Goal: Task Accomplishment & Management: Use online tool/utility

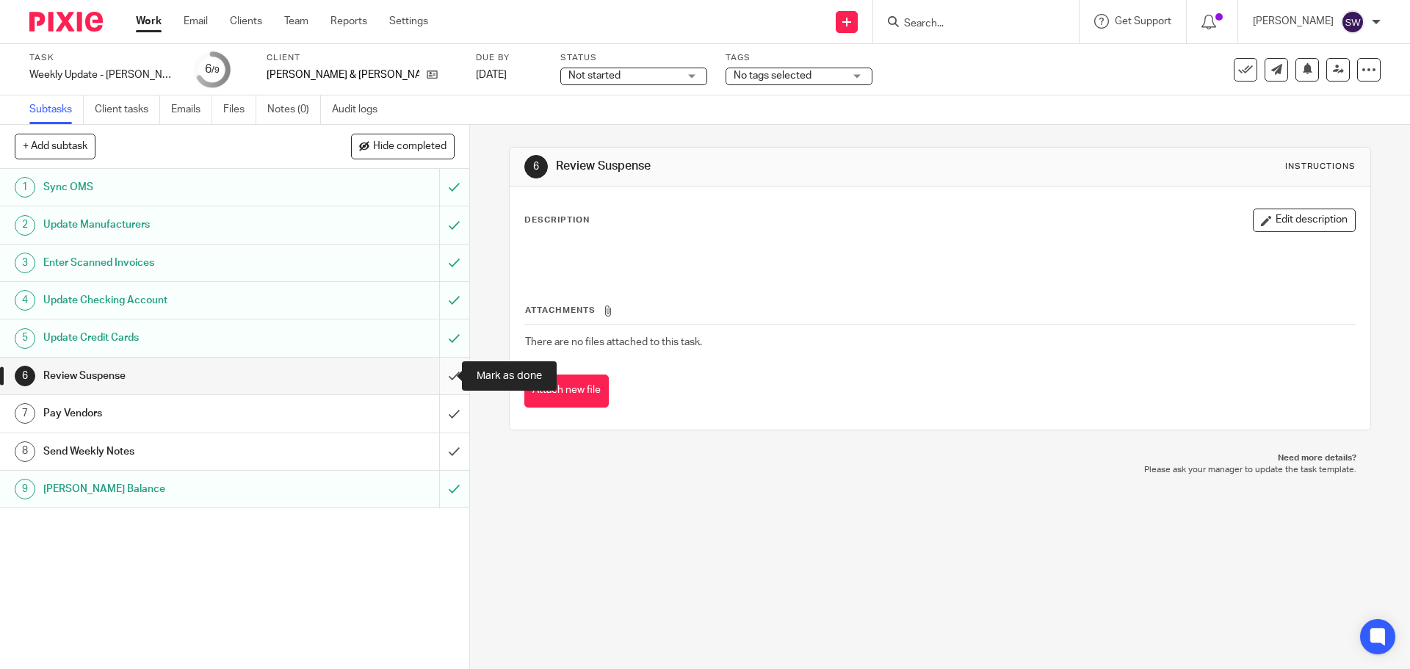
click at [438, 363] on input "submit" at bounding box center [234, 376] width 469 height 37
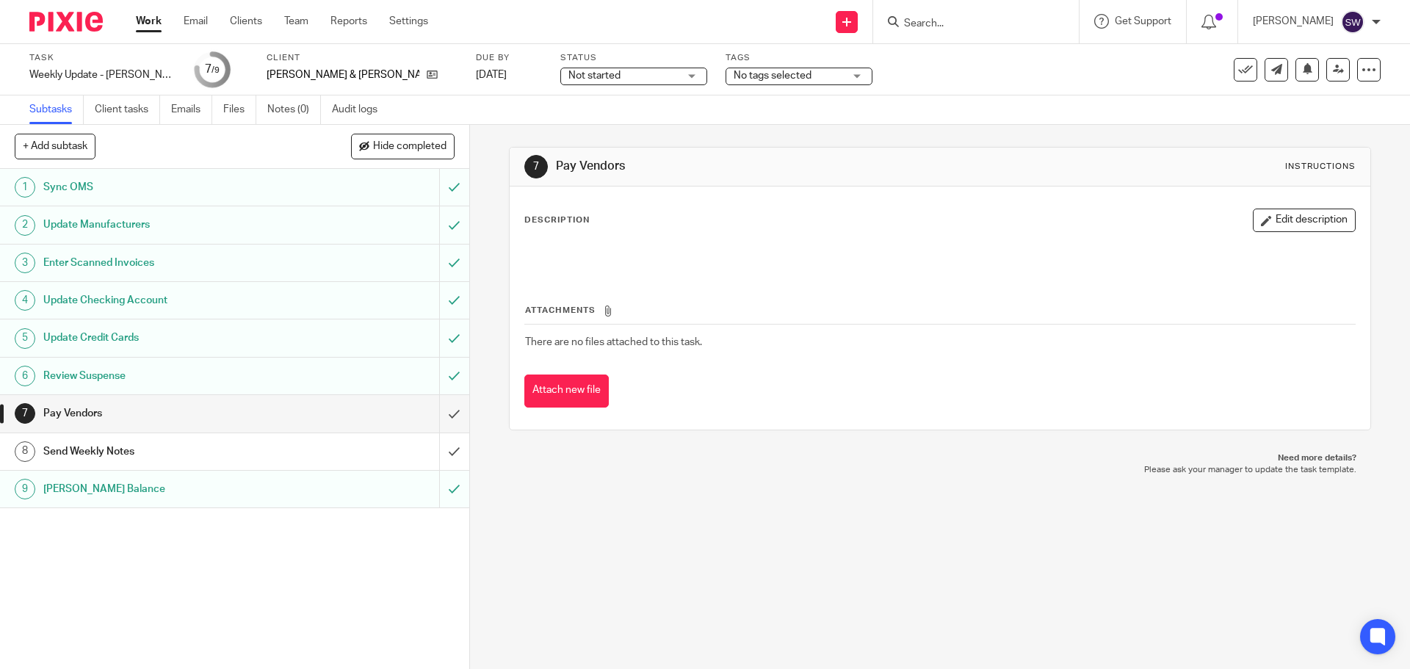
drag, startPoint x: 755, startPoint y: 574, endPoint x: 673, endPoint y: 565, distance: 82.0
click at [755, 574] on div "7 Pay Vendors Instructions Description Edit description Attachments There are n…" at bounding box center [940, 397] width 940 height 544
click at [445, 412] on input "submit" at bounding box center [234, 413] width 469 height 37
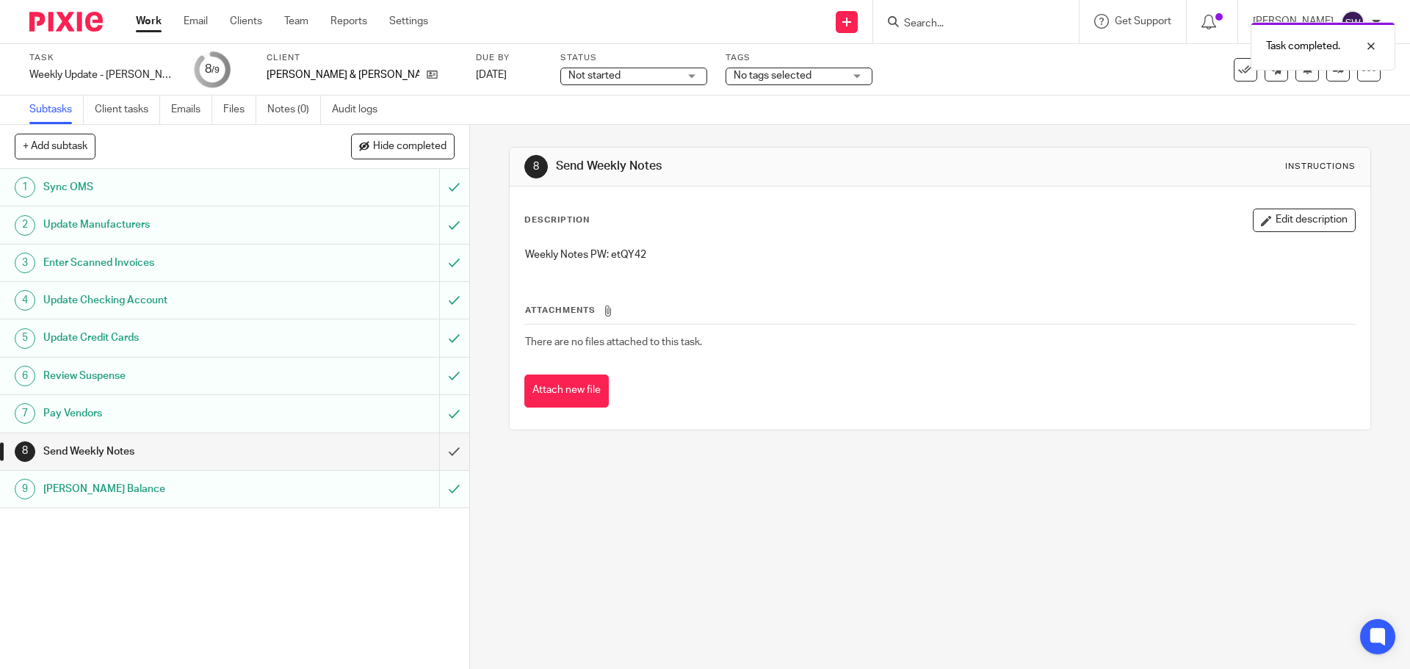
click at [623, 256] on p "Weekly Notes PW: etQY42" at bounding box center [939, 254] width 829 height 15
copy p "etQY42"
click at [442, 450] on input "submit" at bounding box center [234, 451] width 469 height 37
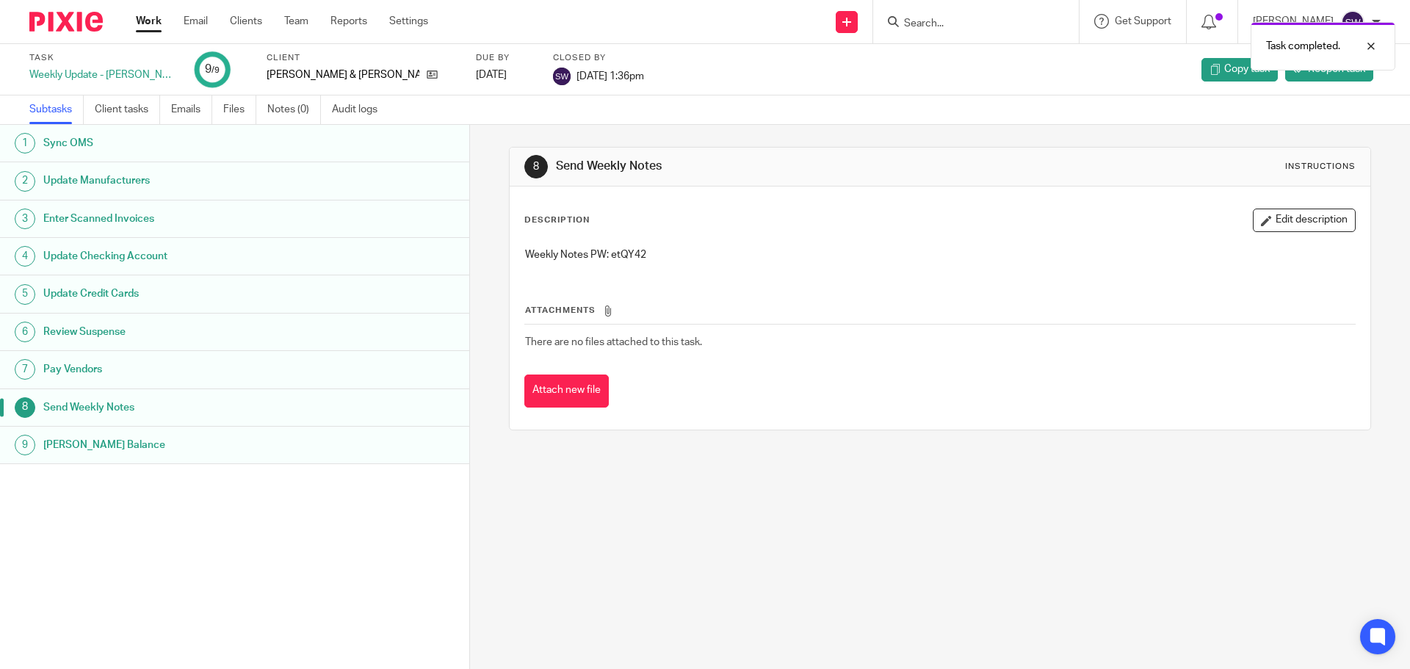
click at [128, 15] on div "Work Email Clients Team Reports Settings Work Email Clients Team Reports Settin…" at bounding box center [285, 21] width 329 height 43
click at [161, 18] on link "Work" at bounding box center [149, 21] width 26 height 15
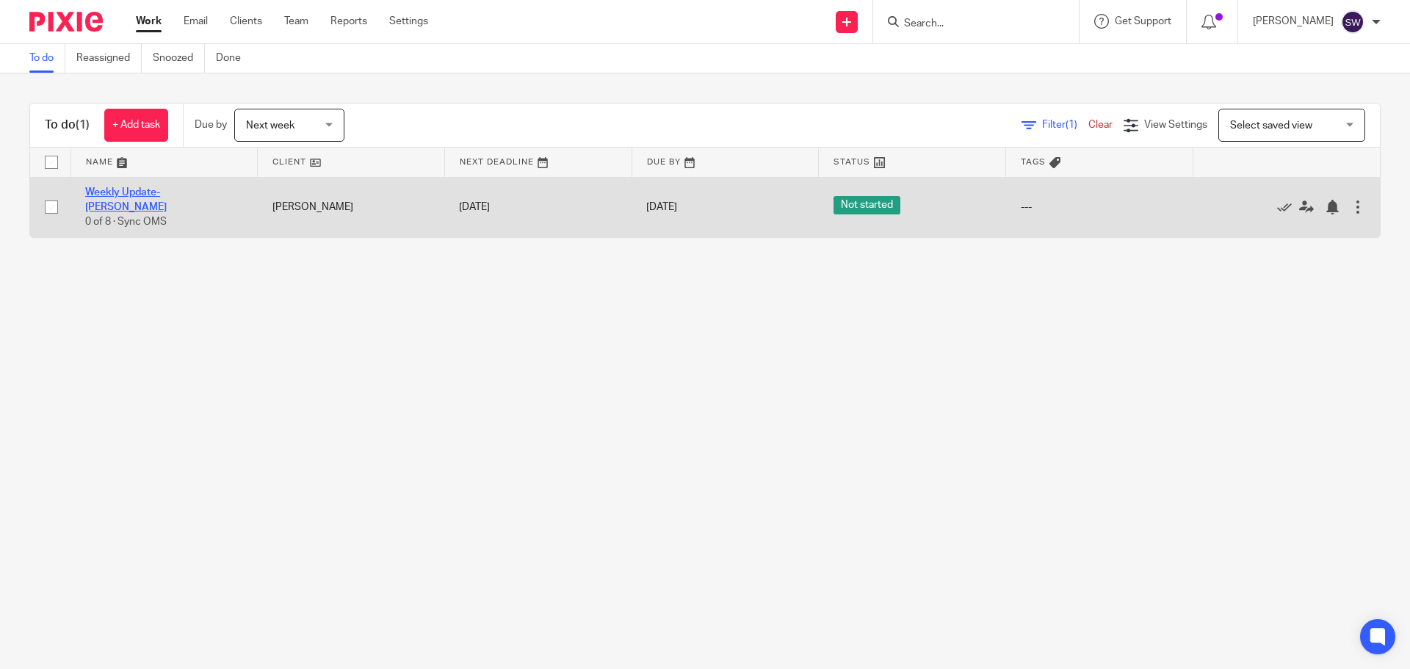
click at [167, 192] on link "Weekly Update- [PERSON_NAME]" at bounding box center [125, 199] width 81 height 25
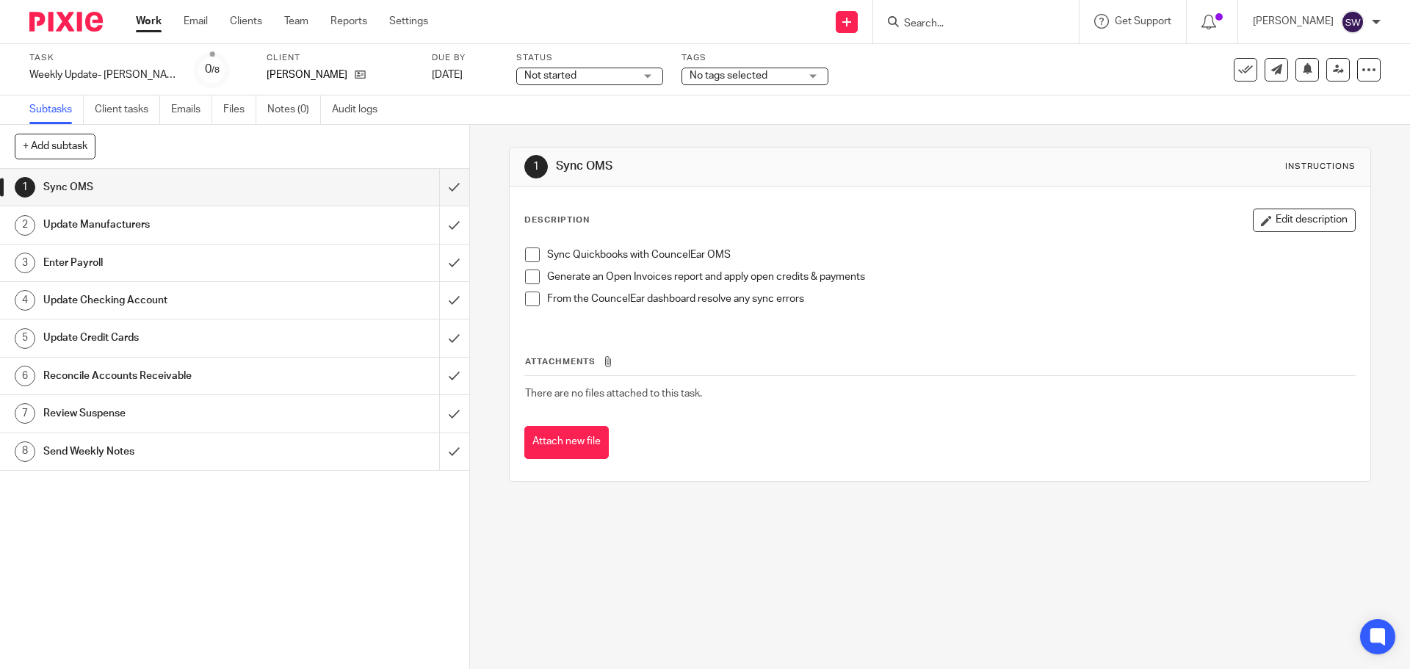
click at [526, 257] on span at bounding box center [532, 254] width 15 height 15
click at [525, 277] on span at bounding box center [532, 276] width 15 height 15
click at [527, 299] on span at bounding box center [532, 298] width 15 height 15
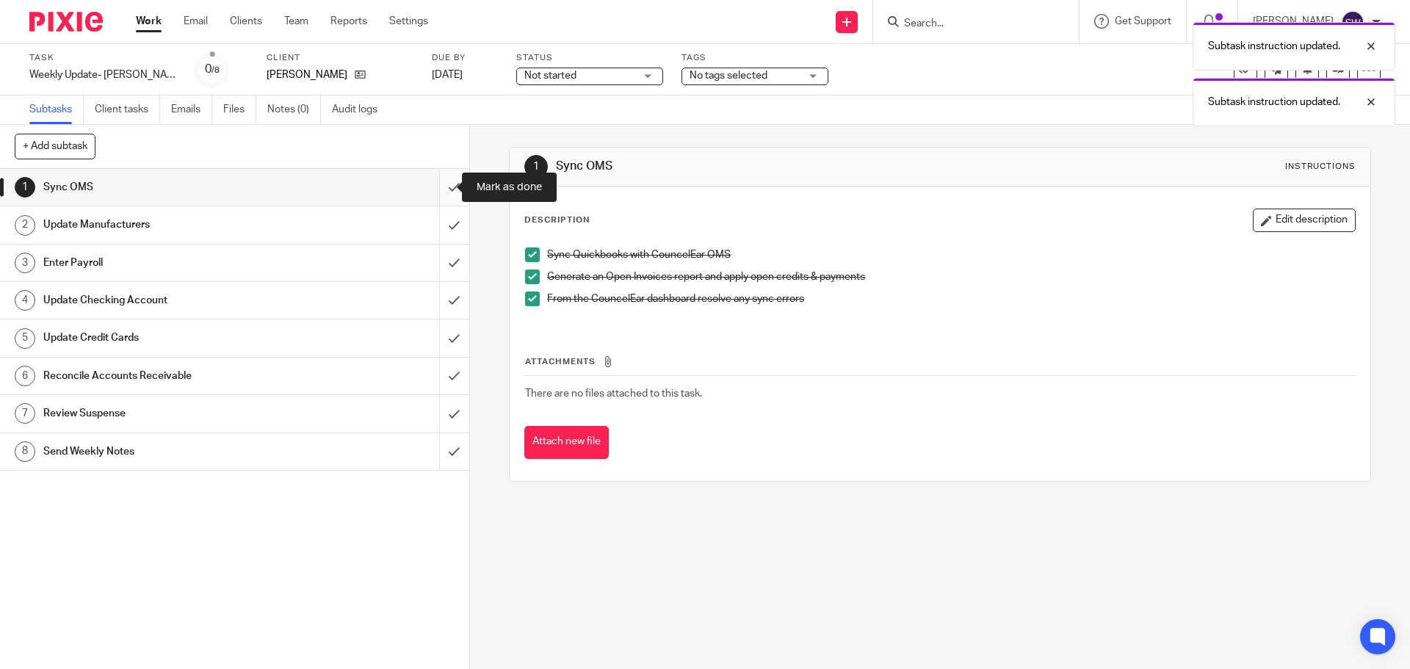
click at [435, 189] on input "submit" at bounding box center [234, 187] width 469 height 37
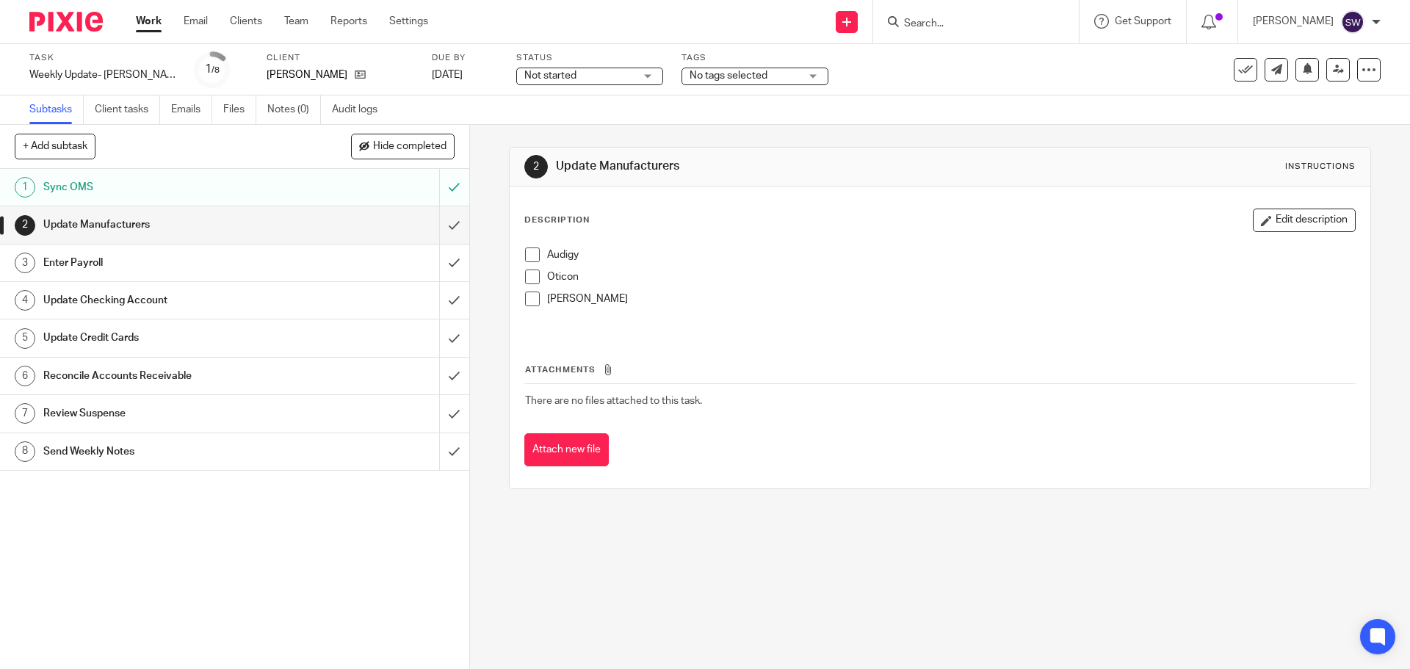
click at [525, 259] on span at bounding box center [532, 254] width 15 height 15
click at [528, 272] on span at bounding box center [532, 276] width 15 height 15
click at [534, 299] on span at bounding box center [532, 298] width 15 height 15
click at [438, 225] on input "submit" at bounding box center [234, 224] width 469 height 37
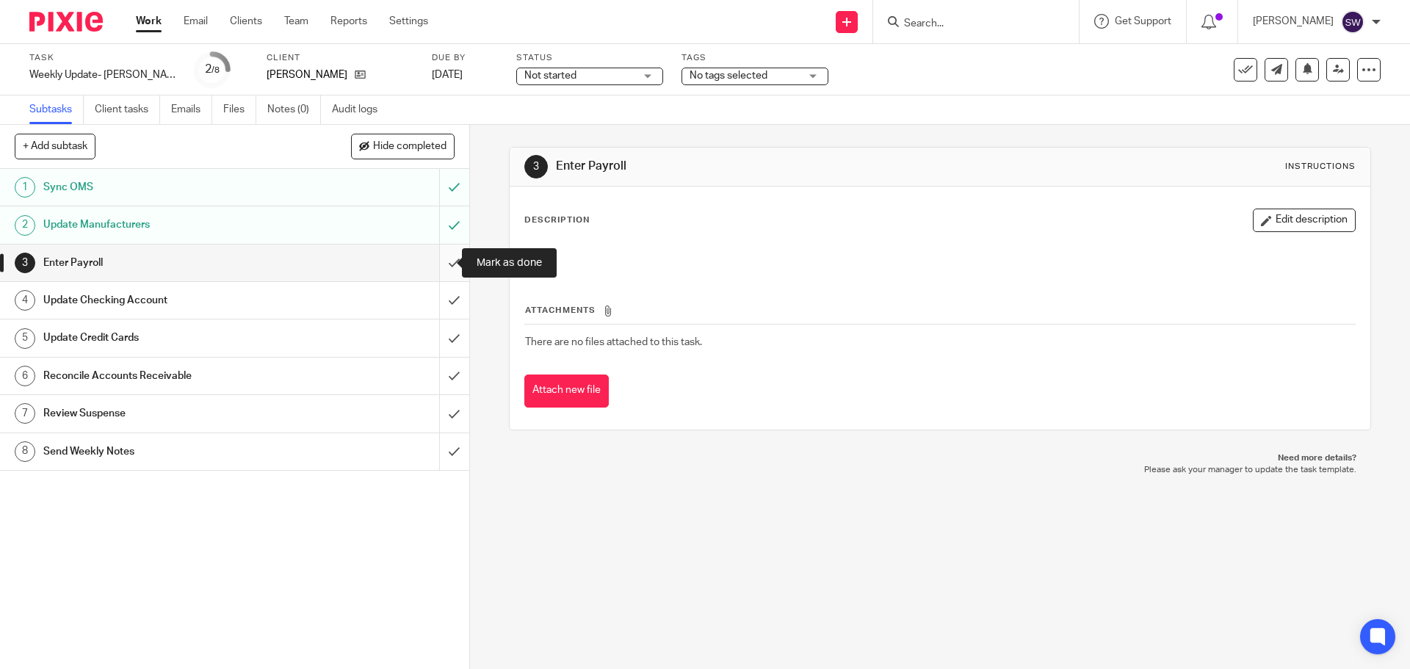
click at [440, 266] on input "submit" at bounding box center [234, 262] width 469 height 37
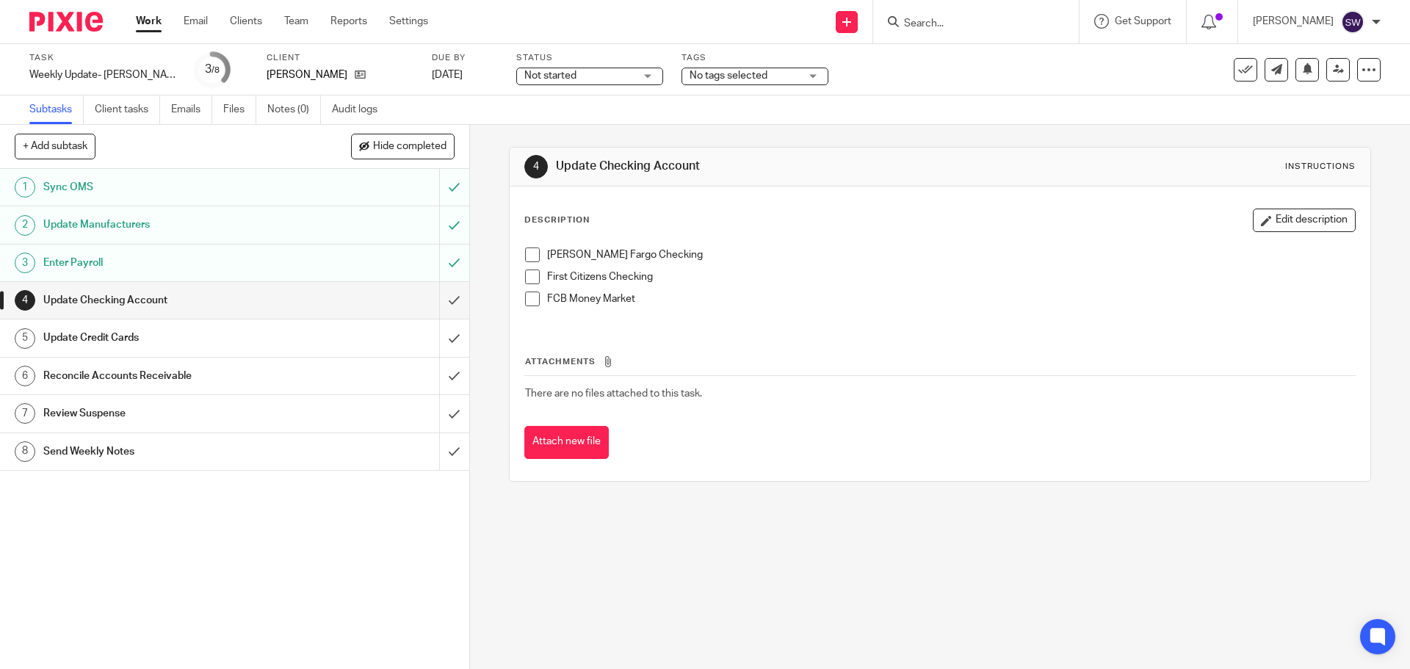
click at [533, 254] on span at bounding box center [532, 254] width 15 height 15
click at [534, 275] on span at bounding box center [532, 276] width 15 height 15
click at [526, 297] on span at bounding box center [532, 298] width 15 height 15
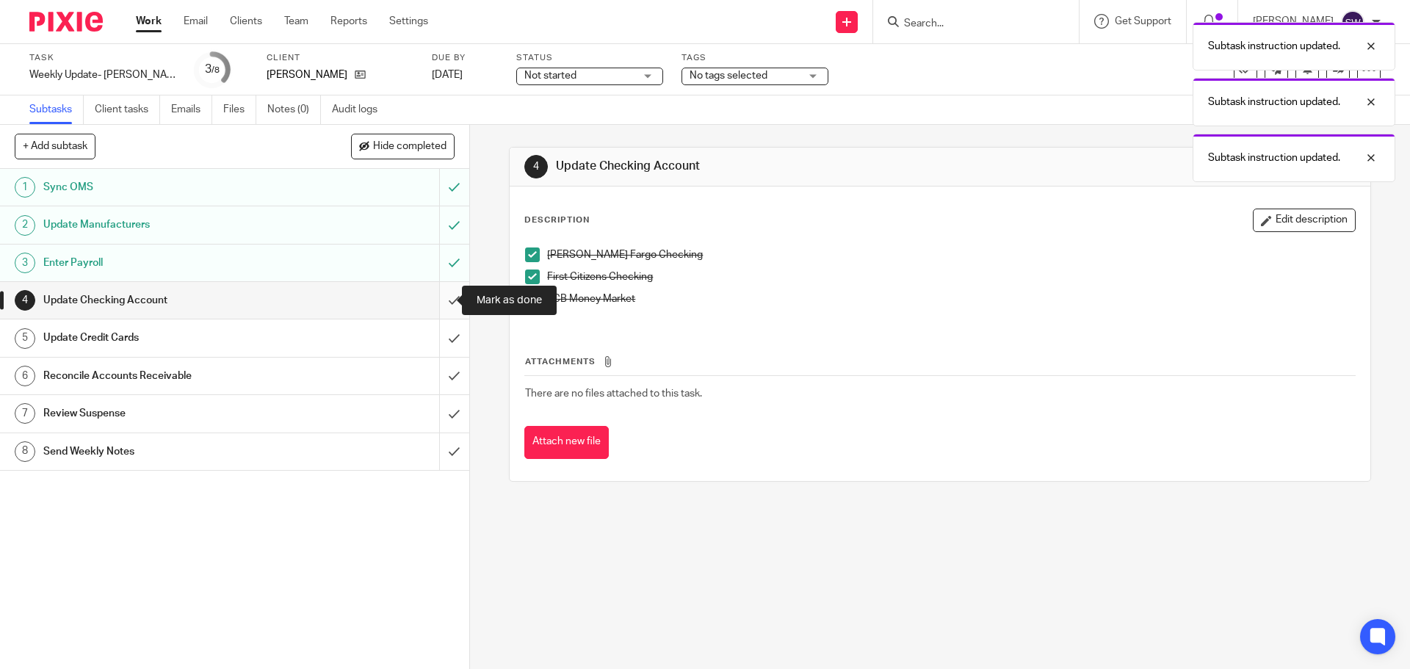
click at [450, 305] on input "submit" at bounding box center [234, 300] width 469 height 37
